Goal: Find specific page/section: Find specific page/section

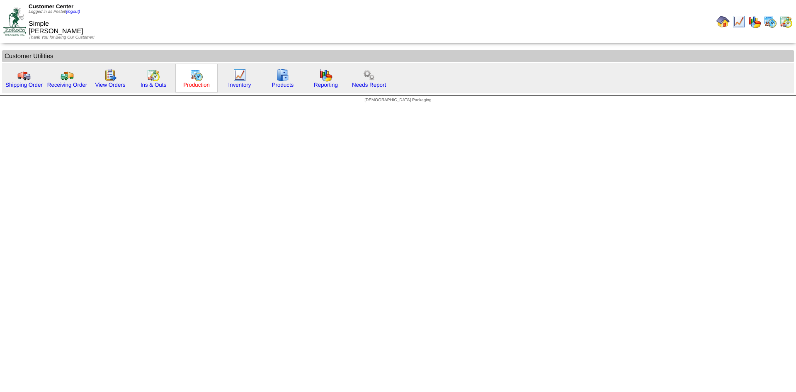
click at [204, 86] on link "Production" at bounding box center [196, 85] width 27 height 6
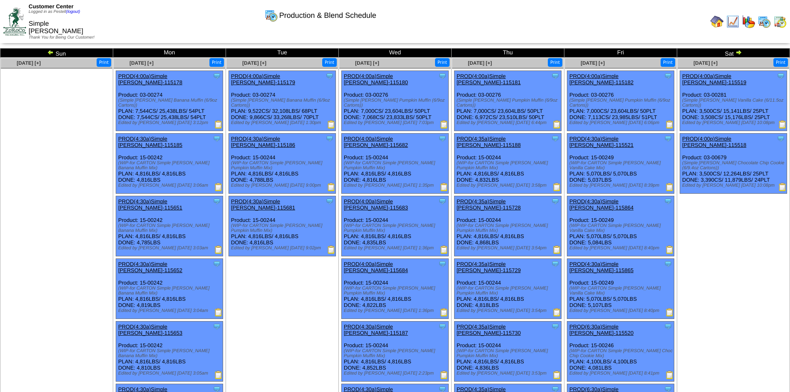
click at [736, 51] on img at bounding box center [738, 52] width 7 height 7
